Goal: Task Accomplishment & Management: Use online tool/utility

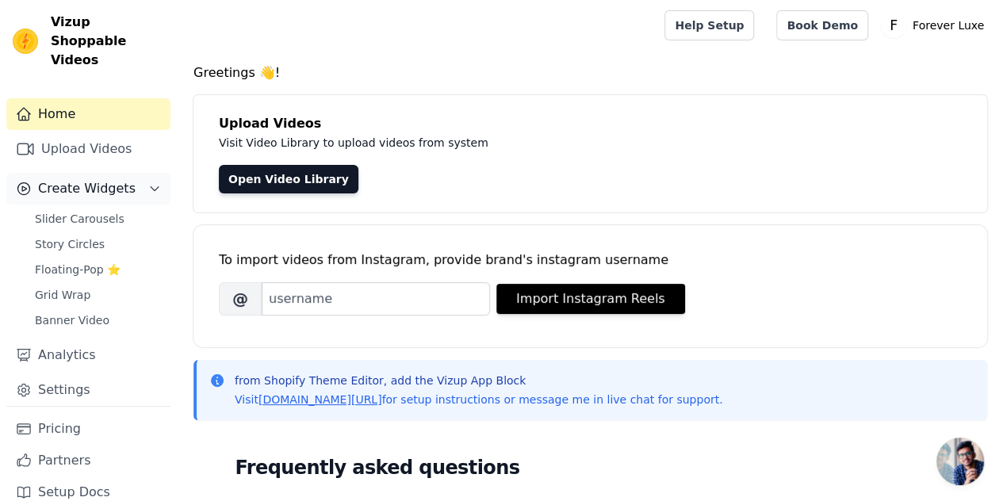
scroll to position [3, 0]
click at [77, 414] on link "Pricing" at bounding box center [88, 429] width 164 height 32
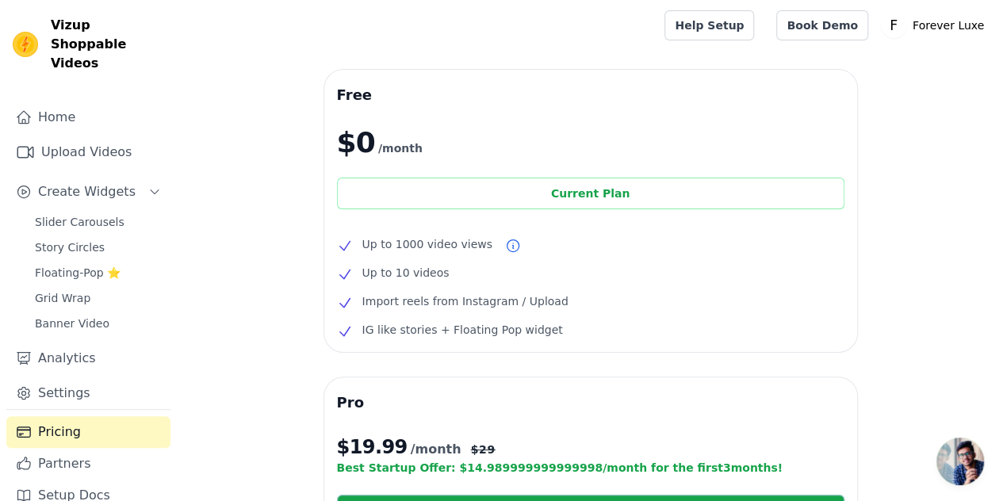
click at [778, 197] on div "Current Plan" at bounding box center [590, 194] width 507 height 32
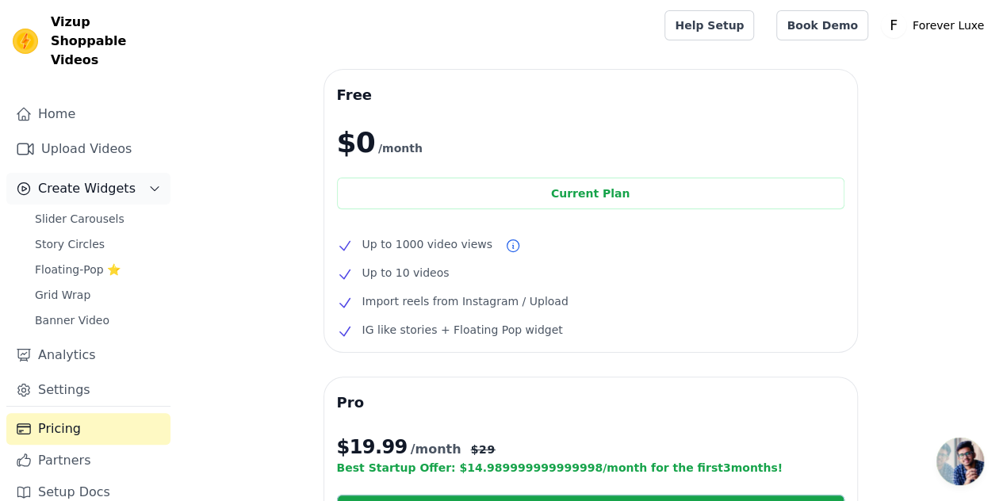
click at [75, 181] on button "Create Widgets" at bounding box center [88, 189] width 164 height 32
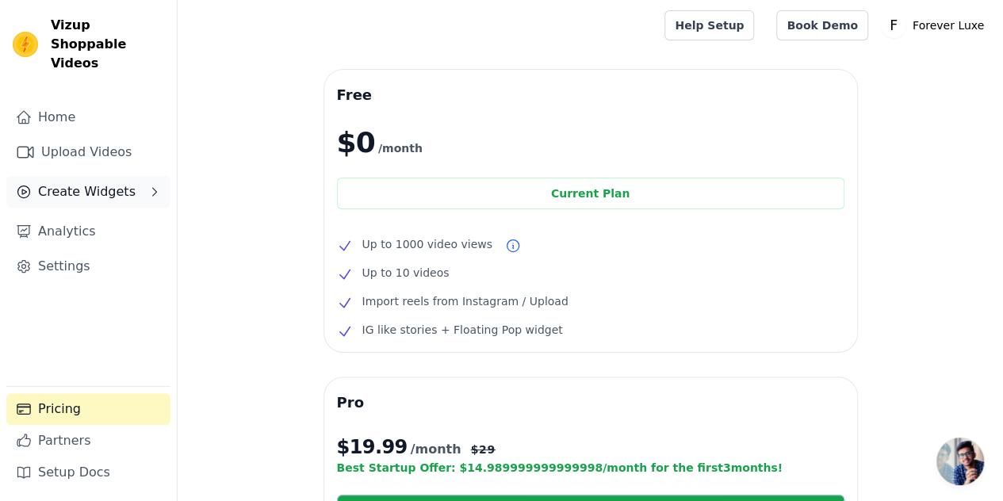
click at [75, 182] on span "Create Widgets" at bounding box center [86, 191] width 97 height 19
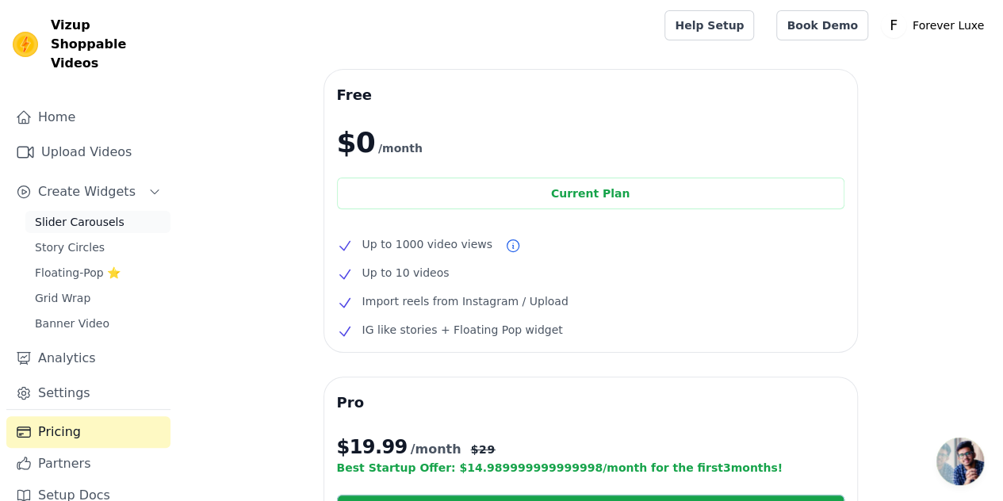
click at [75, 214] on span "Slider Carousels" at bounding box center [80, 222] width 90 height 16
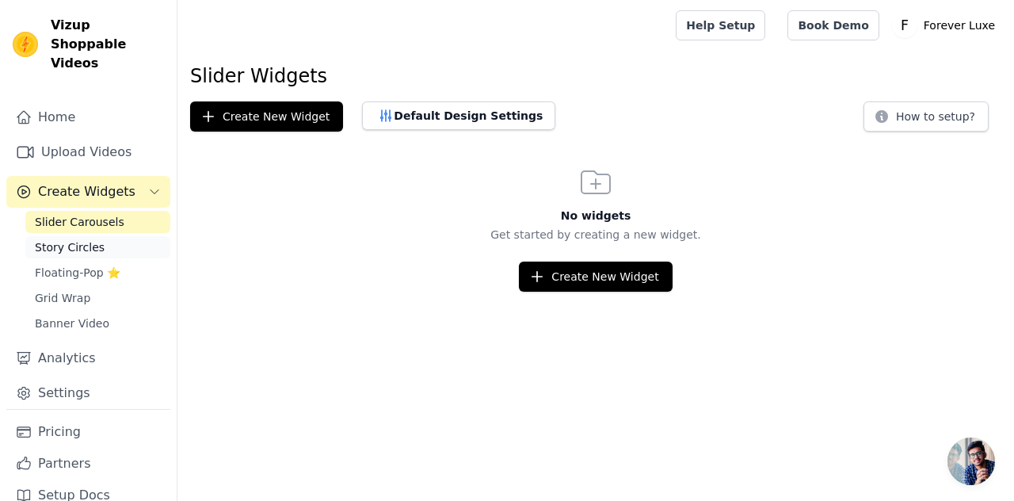
click at [63, 239] on span "Story Circles" at bounding box center [70, 247] width 70 height 16
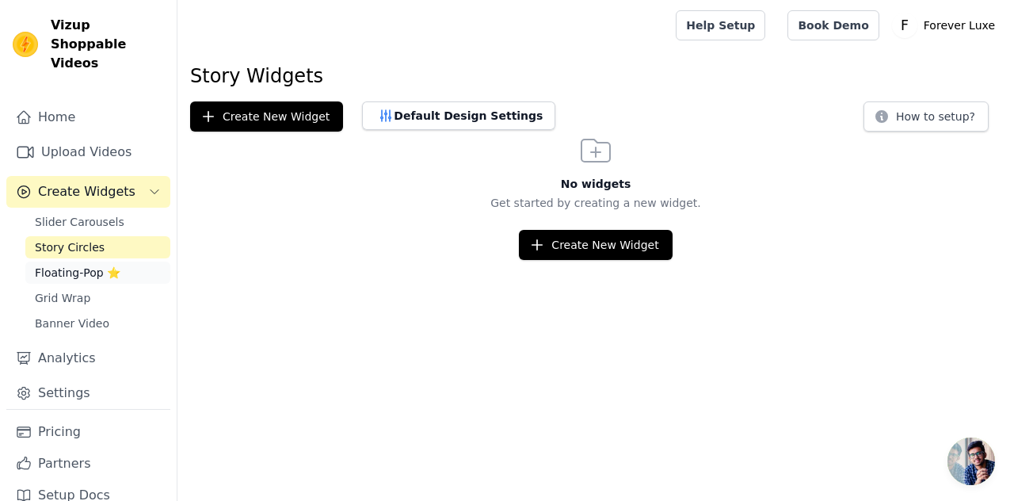
click at [70, 265] on span "Floating-Pop ⭐" at bounding box center [78, 273] width 86 height 16
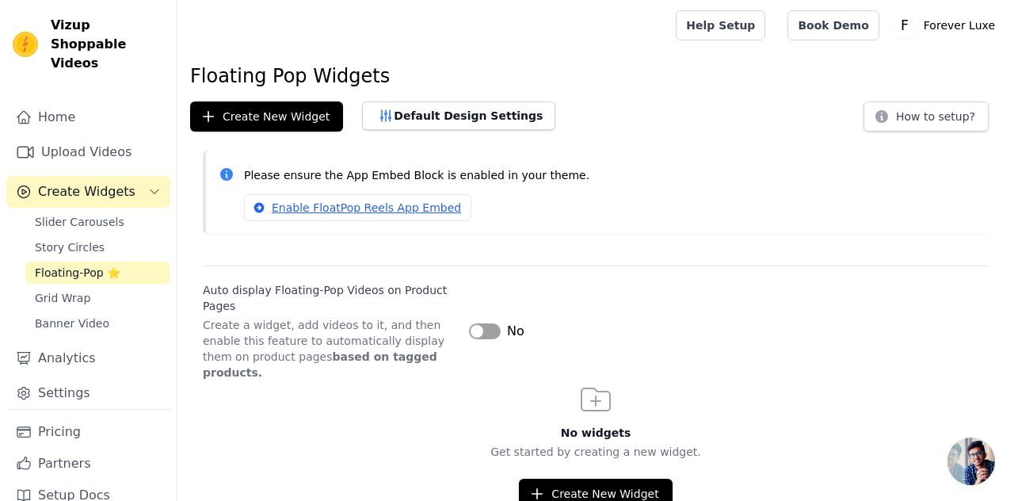
scroll to position [3, 0]
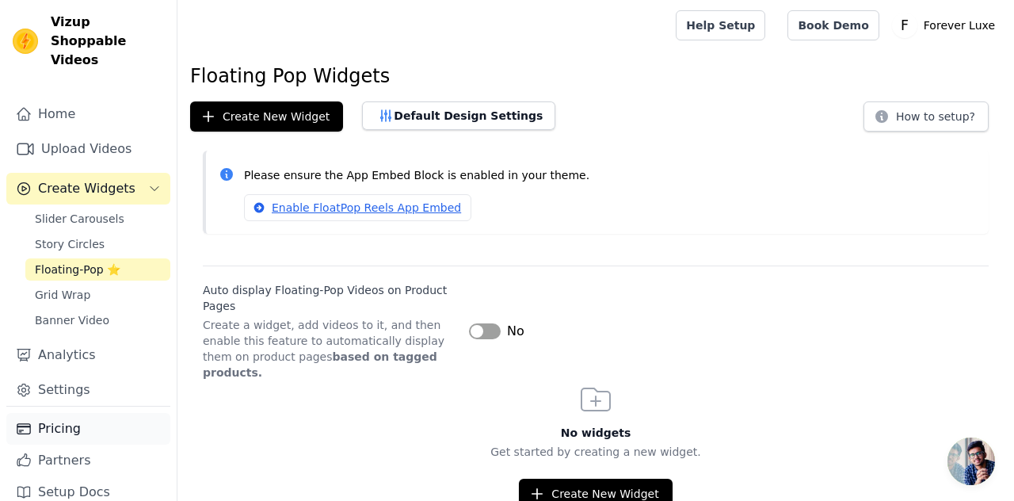
click at [67, 413] on link "Pricing" at bounding box center [88, 429] width 164 height 32
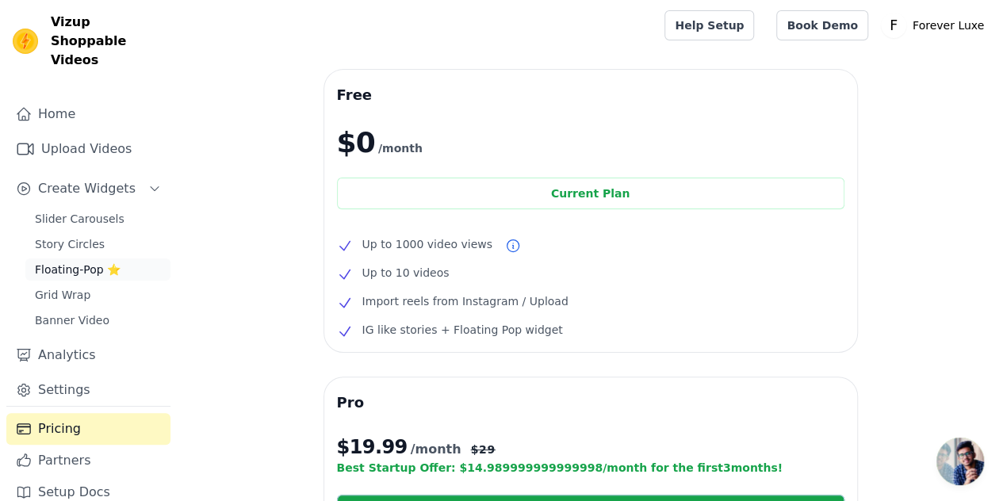
click at [80, 262] on span "Floating-Pop ⭐" at bounding box center [78, 270] width 86 height 16
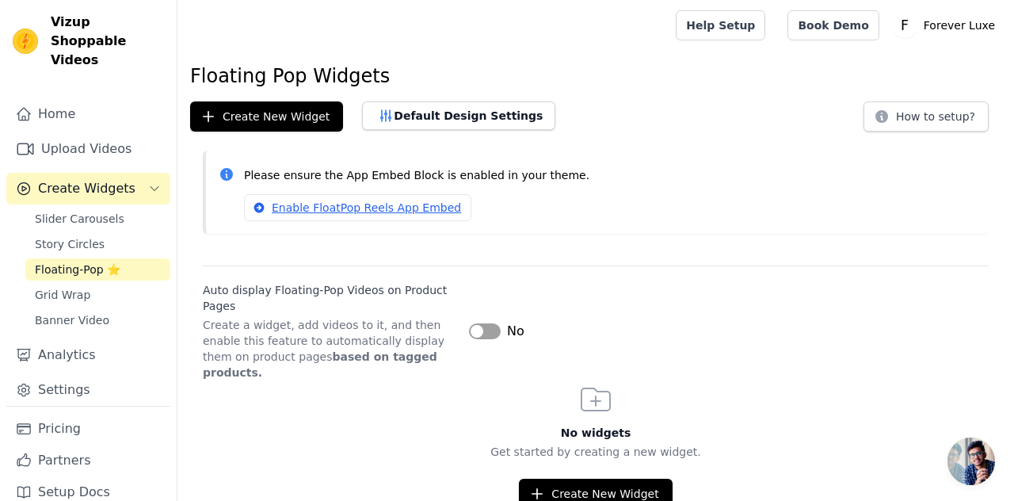
click at [489, 323] on button "Label" at bounding box center [485, 331] width 32 height 16
click at [325, 207] on link "Enable FloatPop Reels App Embed" at bounding box center [357, 207] width 227 height 27
click at [87, 179] on span "Create Widgets" at bounding box center [86, 188] width 97 height 19
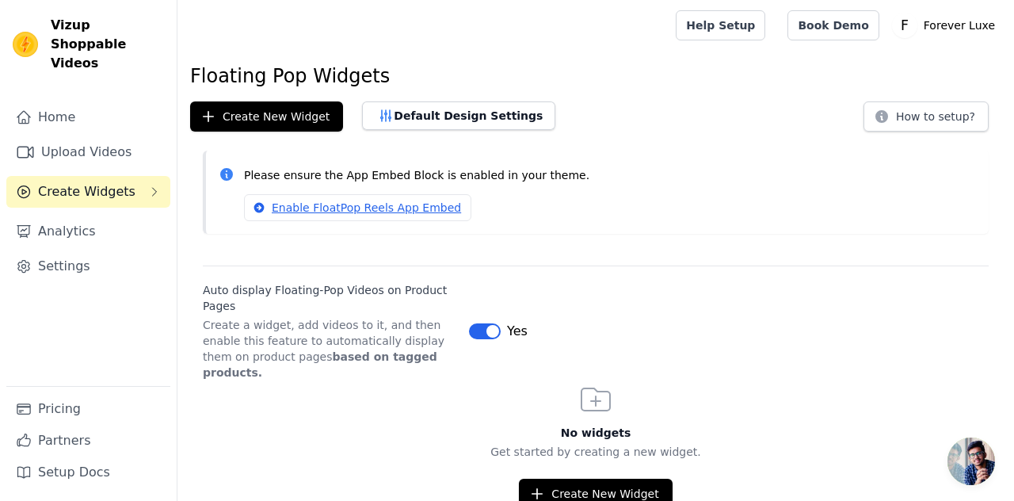
click at [87, 182] on span "Create Widgets" at bounding box center [86, 191] width 97 height 19
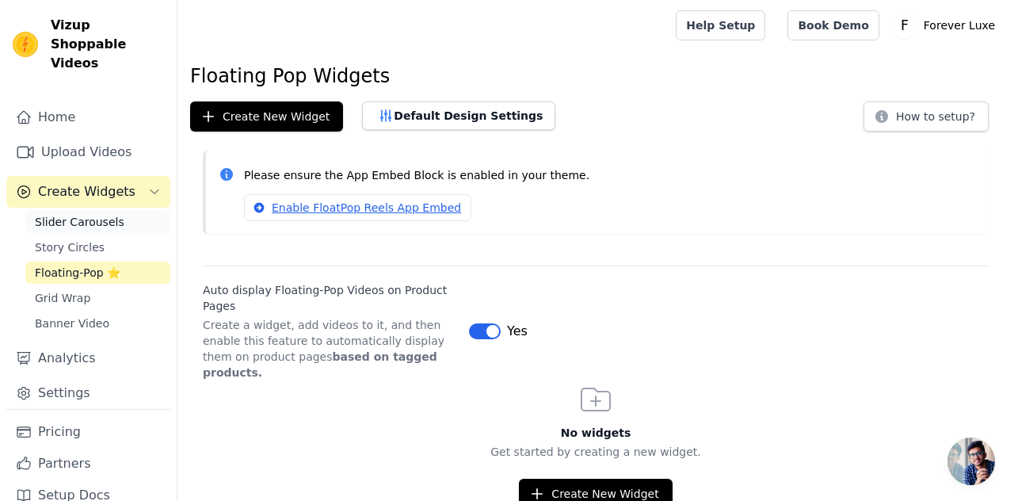
click at [95, 214] on span "Slider Carousels" at bounding box center [80, 222] width 90 height 16
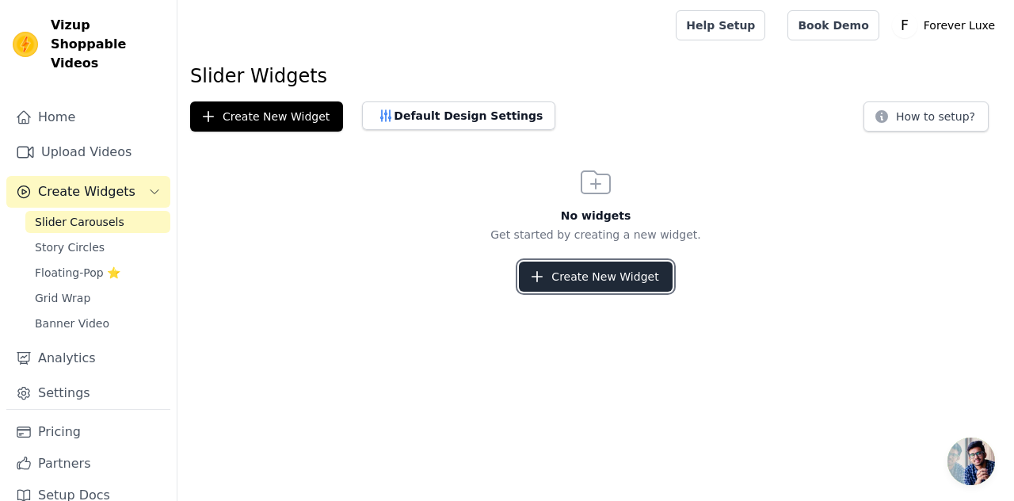
click at [617, 275] on button "Create New Widget" at bounding box center [595, 277] width 153 height 30
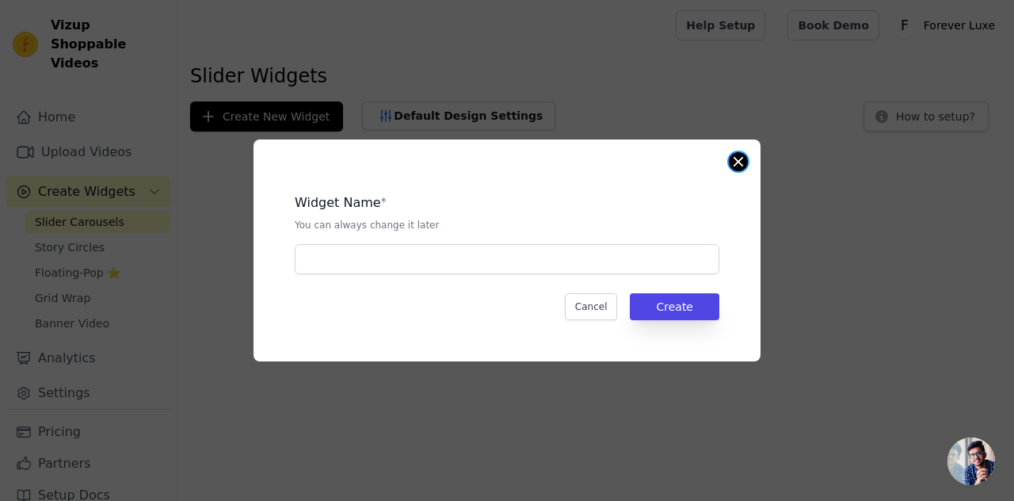
click at [731, 161] on button "Close modal" at bounding box center [738, 161] width 19 height 19
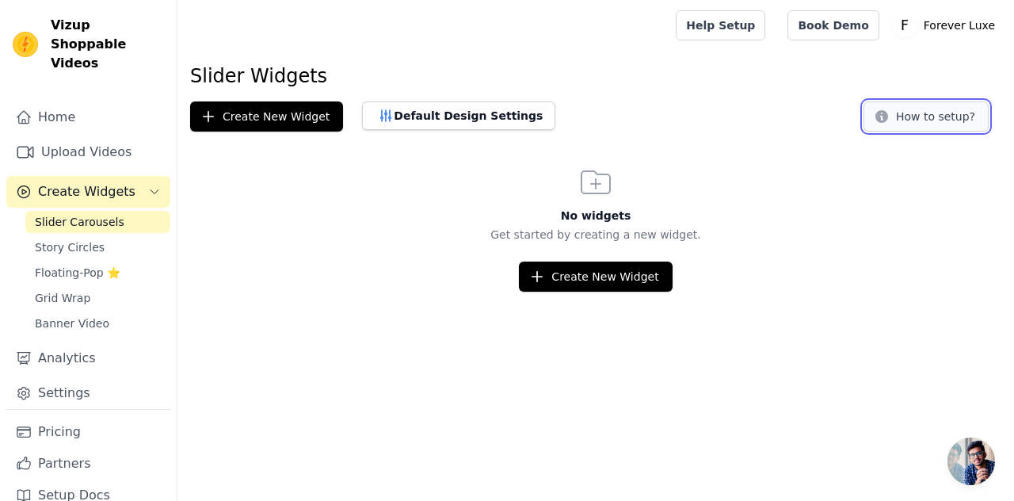
click at [969, 109] on button "How to setup?" at bounding box center [926, 116] width 125 height 30
